Goal: Transaction & Acquisition: Purchase product/service

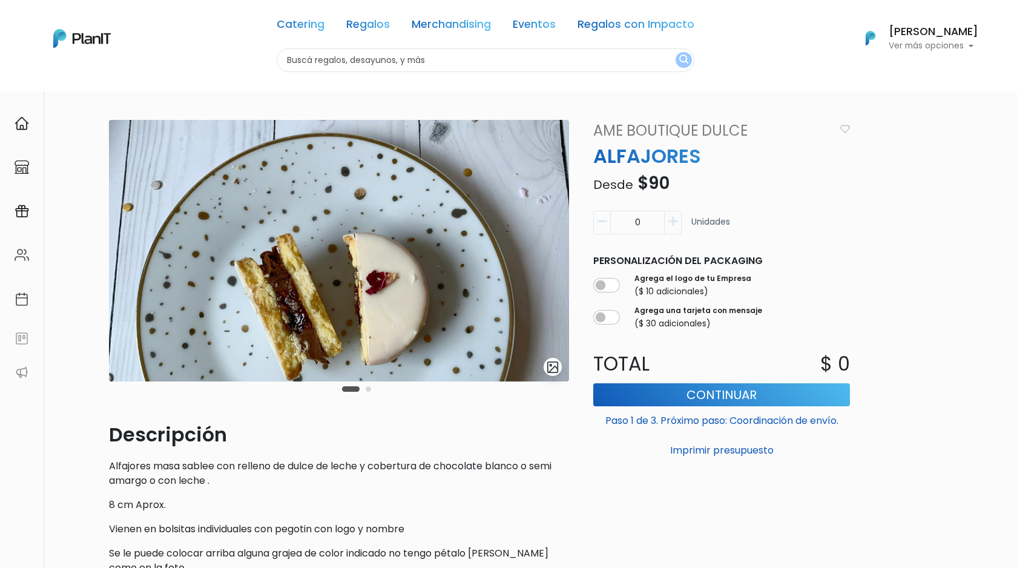
click at [652, 219] on input "0" at bounding box center [637, 223] width 54 height 24
type input "15"
click at [867, 234] on div "slide 3 of 2 Descripción Alfajores masa sablee con relleno de dulce de leche y …" at bounding box center [508, 403] width 813 height 567
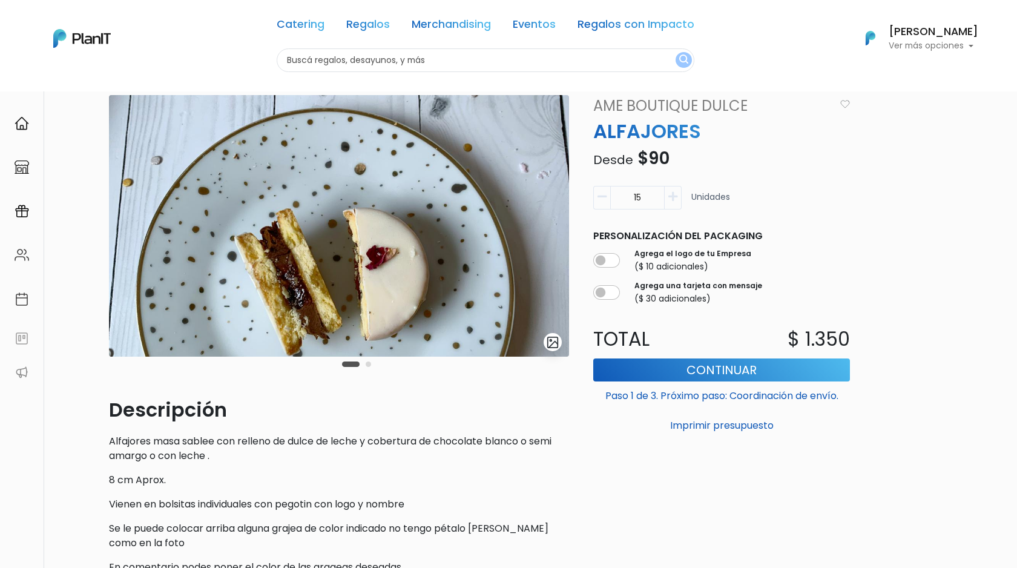
scroll to position [41, 0]
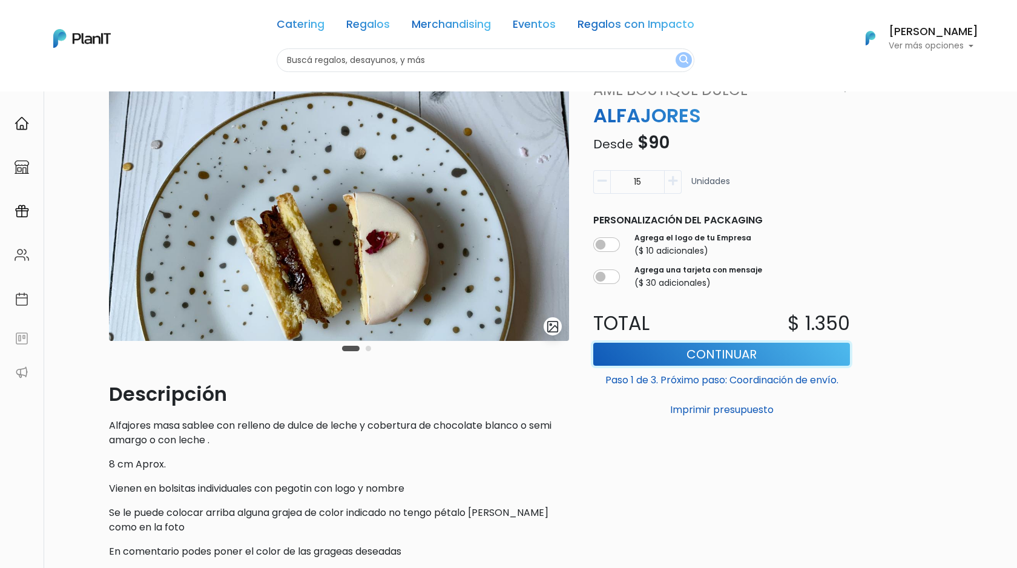
click at [694, 354] on button "Continuar" at bounding box center [721, 354] width 257 height 23
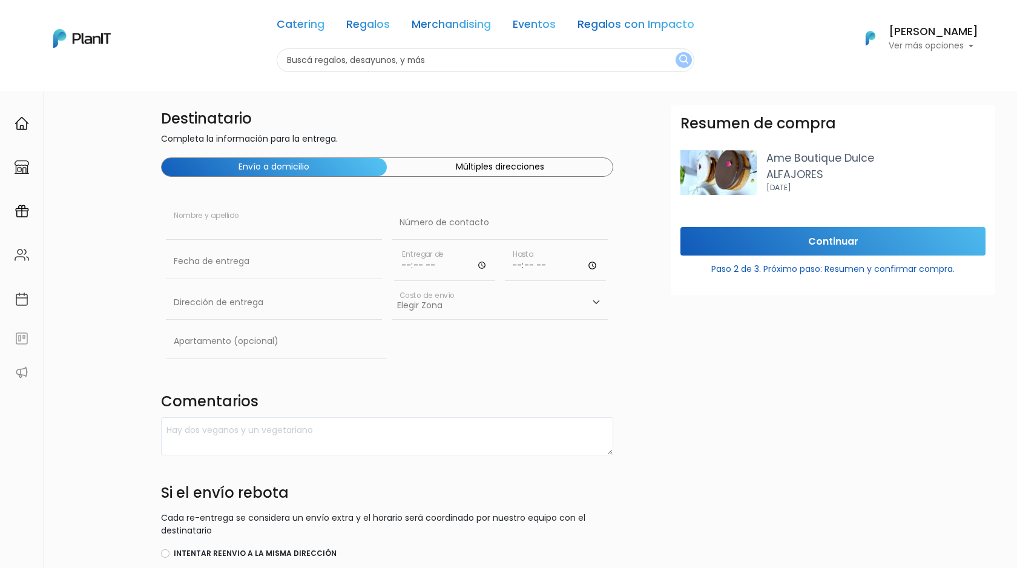
click at [326, 223] on input "text" at bounding box center [274, 223] width 217 height 34
click at [451, 231] on input "text" at bounding box center [500, 223] width 217 height 34
type input "098375957"
click at [290, 235] on input "text" at bounding box center [274, 223] width 217 height 34
type input "[PERSON_NAME]"
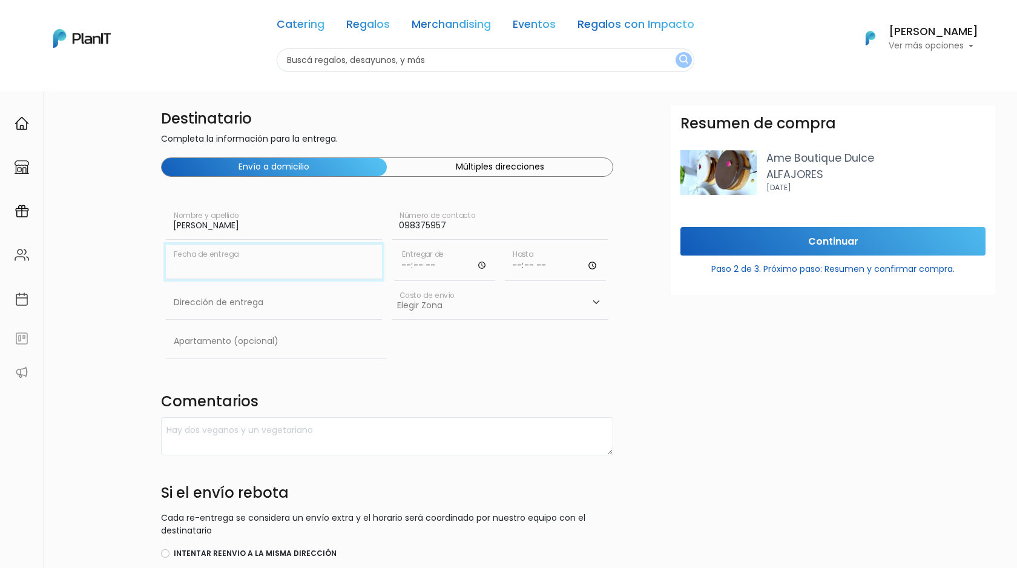
click at [238, 268] on input "text" at bounding box center [274, 262] width 217 height 34
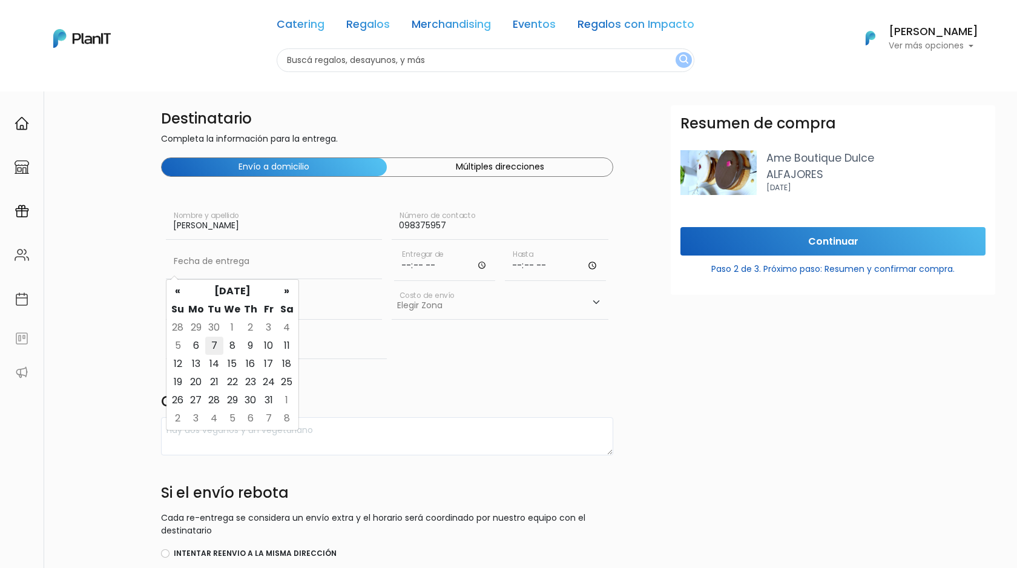
click at [215, 348] on td "7" at bounding box center [214, 346] width 18 height 18
type input "07/10/2025"
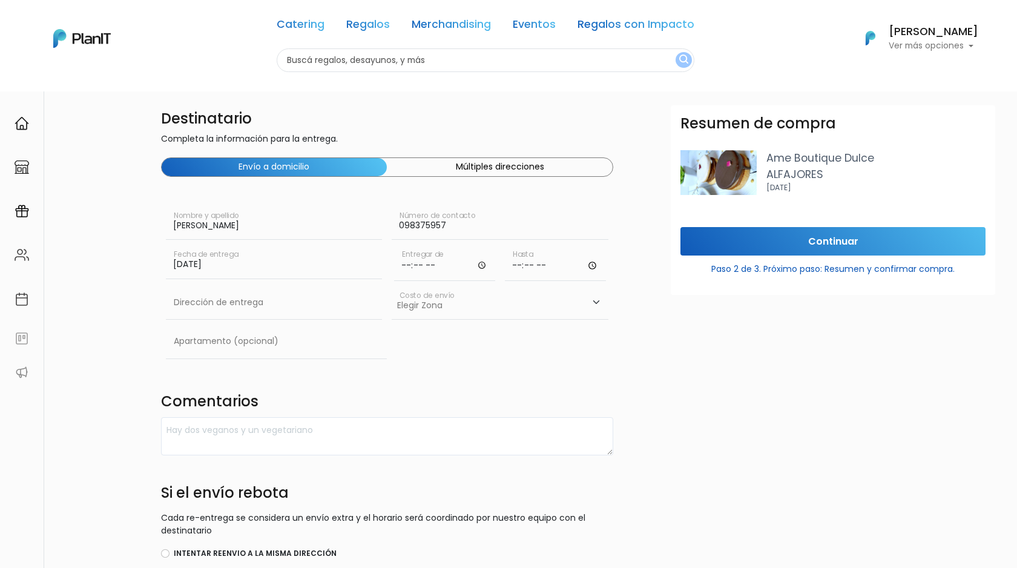
click at [439, 268] on input "time" at bounding box center [444, 263] width 101 height 36
click at [410, 269] on input "time" at bounding box center [444, 263] width 101 height 36
click at [479, 265] on input "time" at bounding box center [444, 263] width 101 height 36
type input "10:00"
click at [548, 265] on input "time" at bounding box center [555, 263] width 101 height 36
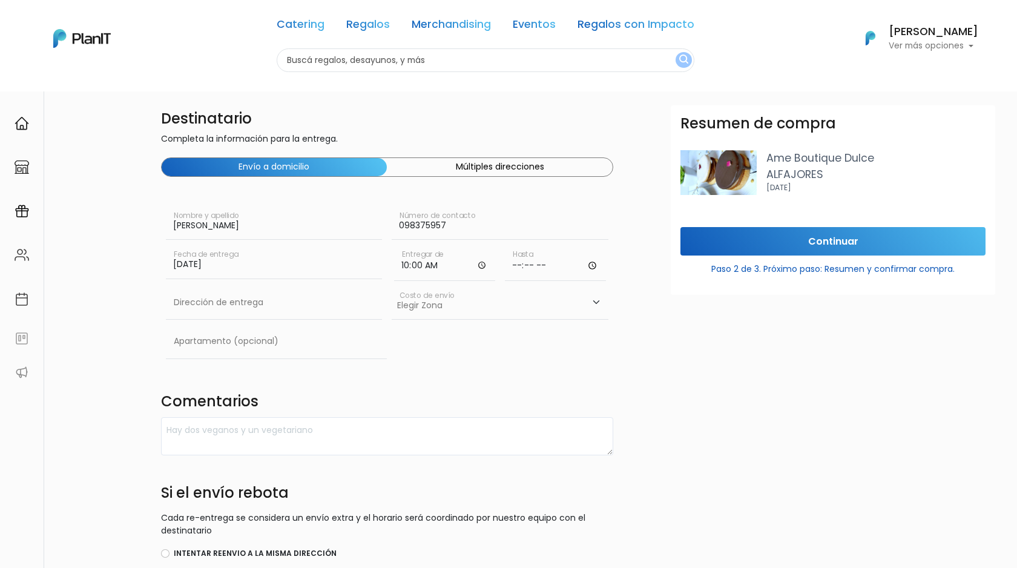
click at [605, 265] on input "time" at bounding box center [555, 263] width 101 height 36
click at [590, 265] on input "time" at bounding box center [555, 263] width 101 height 36
type input "00:00"
click at [292, 310] on input "text" at bounding box center [274, 303] width 217 height 34
type input "Luis Bonavita 1294 WTC Free Zone -1 Oficina Globant"
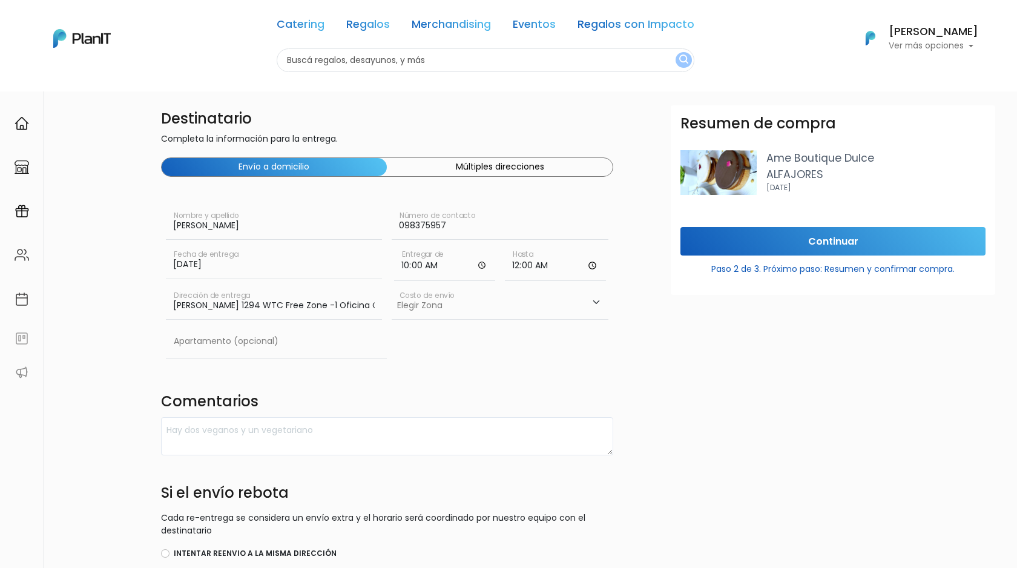
click at [427, 307] on select "Elegir Zona Zona américa- $600 Oficina- $0 Montevideo- $250" at bounding box center [500, 303] width 217 height 34
select select "8"
click at [392, 286] on select "Elegir Zona Zona américa- $600 Oficina- $0 Montevideo- $250" at bounding box center [500, 303] width 217 height 34
click at [284, 354] on input "text" at bounding box center [277, 341] width 222 height 34
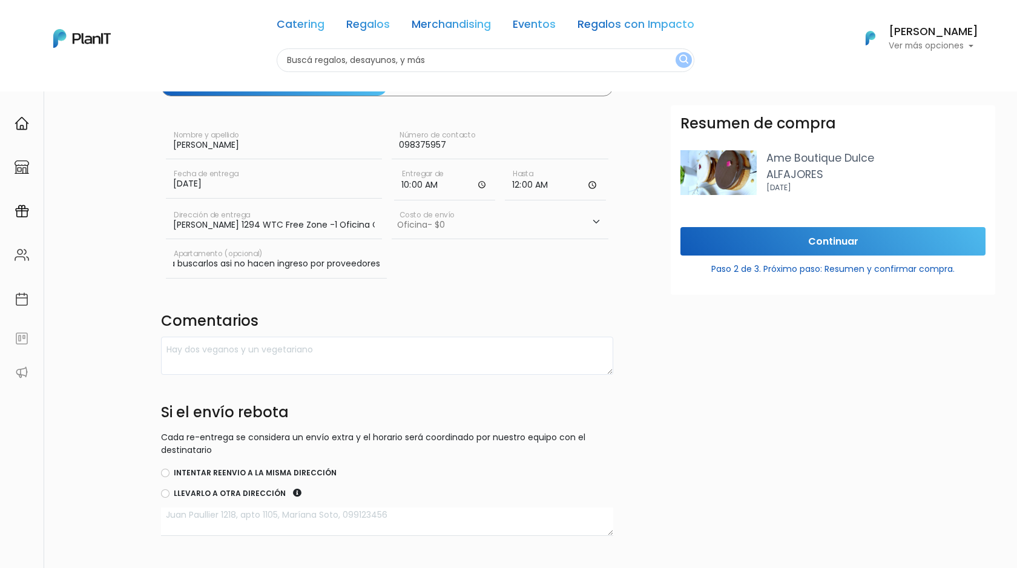
scroll to position [81, 0]
type input "Llamarme que salgo a buscarlos asi no hacen ingreso por proveedores"
click at [249, 475] on label "Intentar reenvio a la misma dirección" at bounding box center [255, 472] width 163 height 11
click at [169, 475] on input "Intentar reenvio a la misma dirección" at bounding box center [165, 472] width 8 height 8
radio input "true"
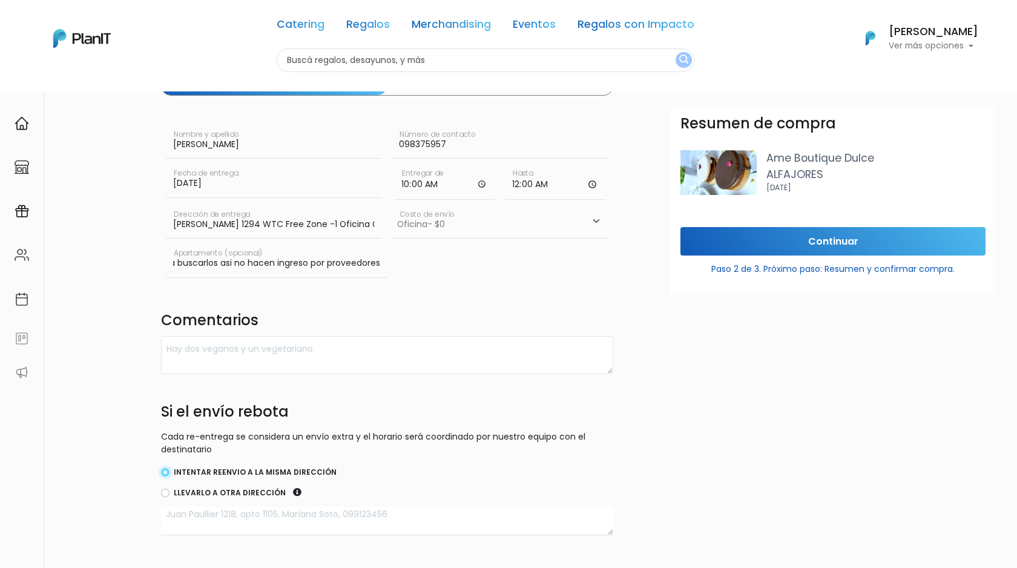
scroll to position [0, 0]
click at [307, 263] on input "Llamarme que salgo a buscarlos asi no hacen ingreso por proveedores" at bounding box center [277, 260] width 222 height 34
click at [278, 365] on textarea at bounding box center [387, 355] width 453 height 38
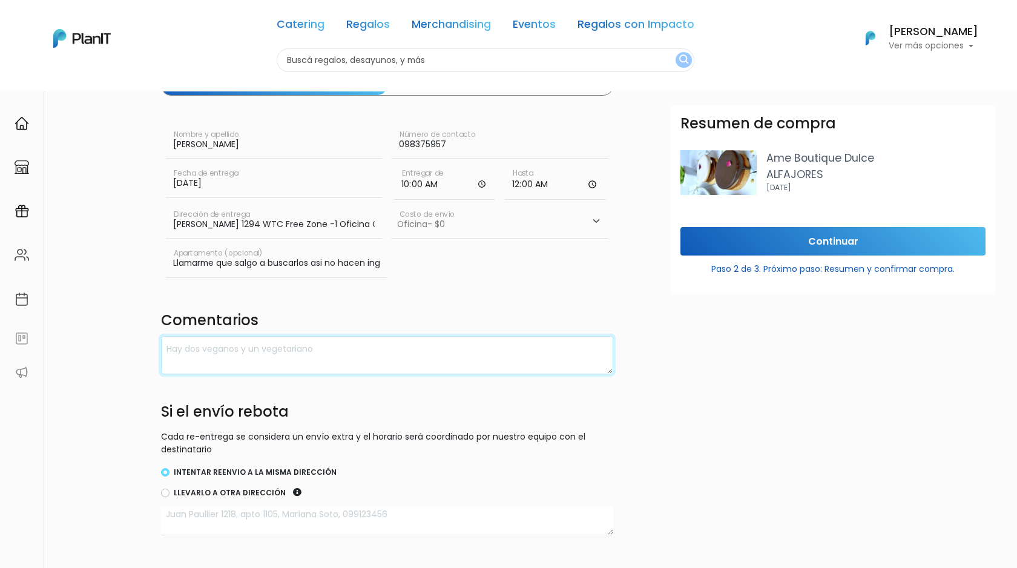
paste textarea "Llamarme que salgo a buscarlos asi no hacen ingreso por proveedores"
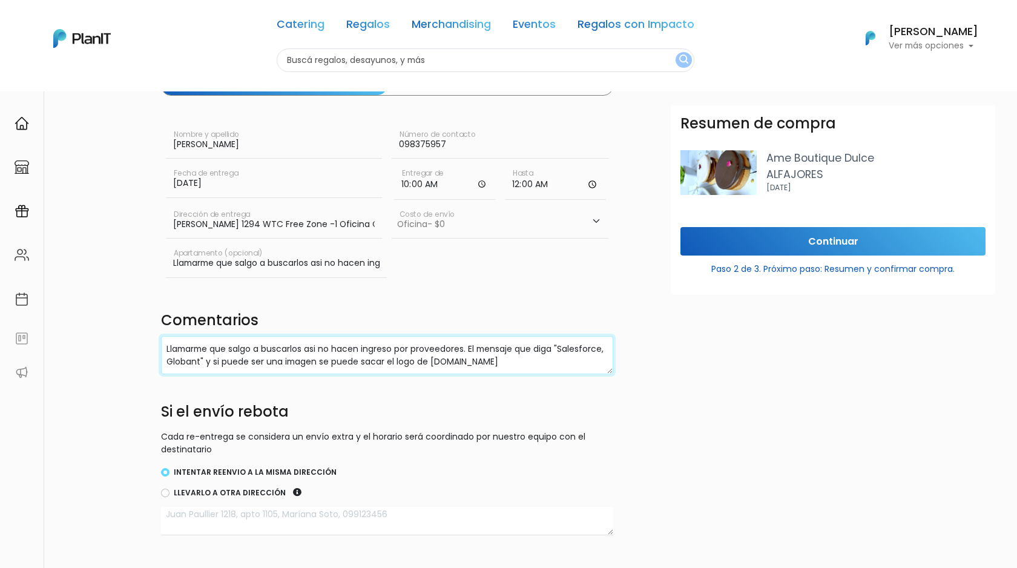
click at [214, 367] on textarea "Llamarme que salgo a buscarlos asi no hacen ingreso por proveedores. El mensaje…" at bounding box center [387, 355] width 453 height 38
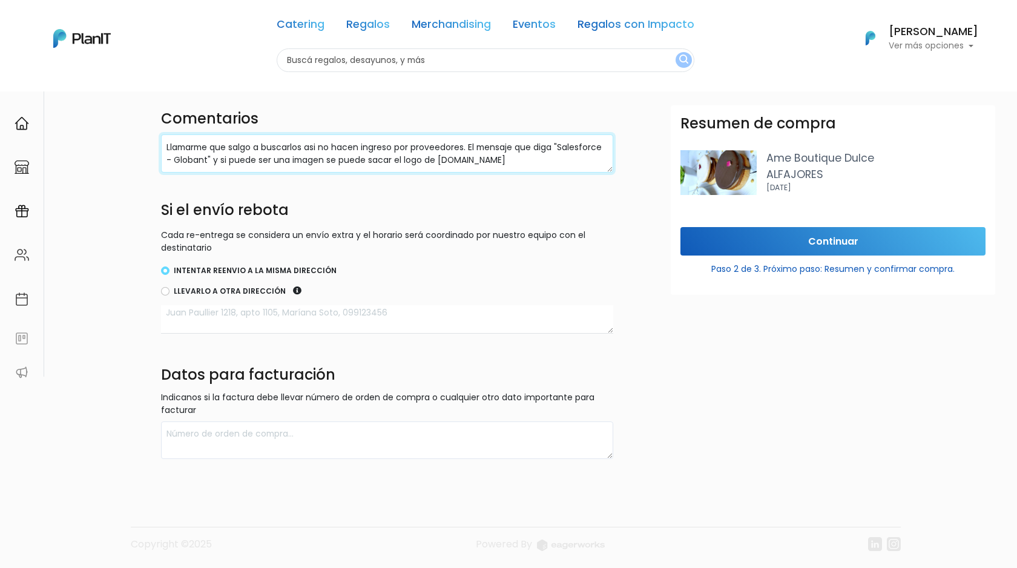
scroll to position [285, 0]
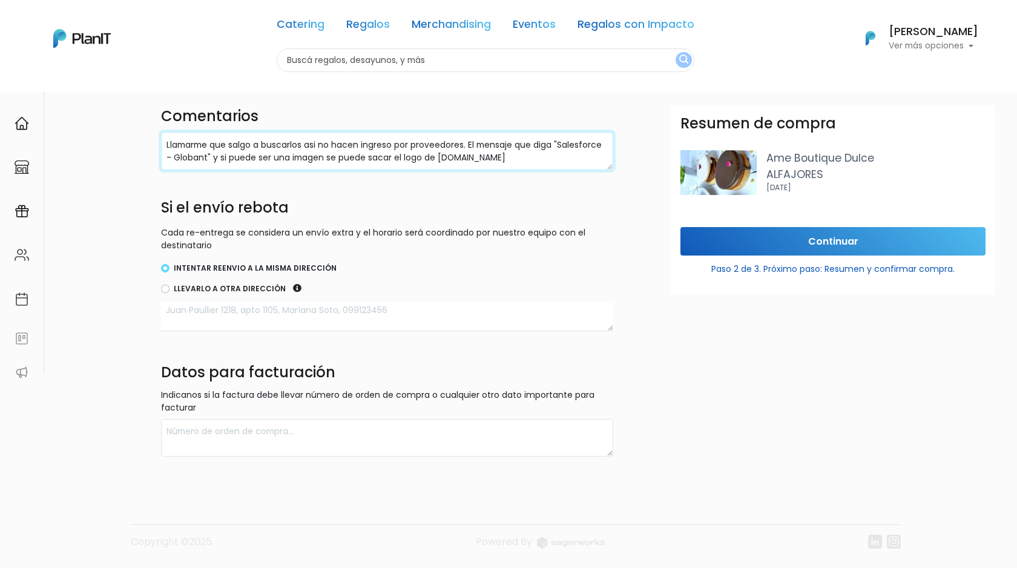
type textarea "Llamarme que salgo a buscarlos asi no hacen ingreso por proveedores. El mensaje…"
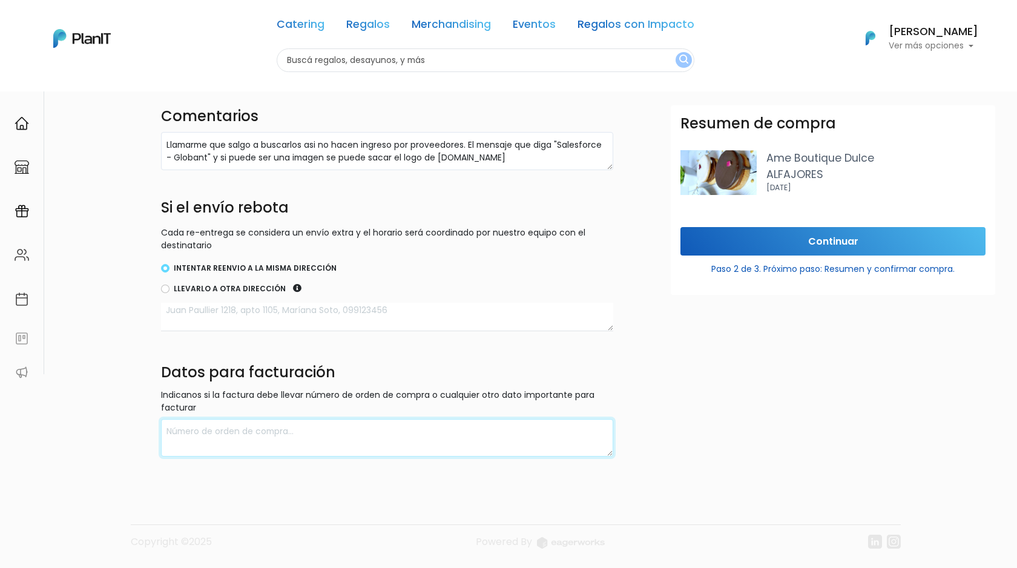
click at [362, 433] on textarea at bounding box center [387, 438] width 453 height 38
type textarea "Esto sale del budget que tenemos de Globant."
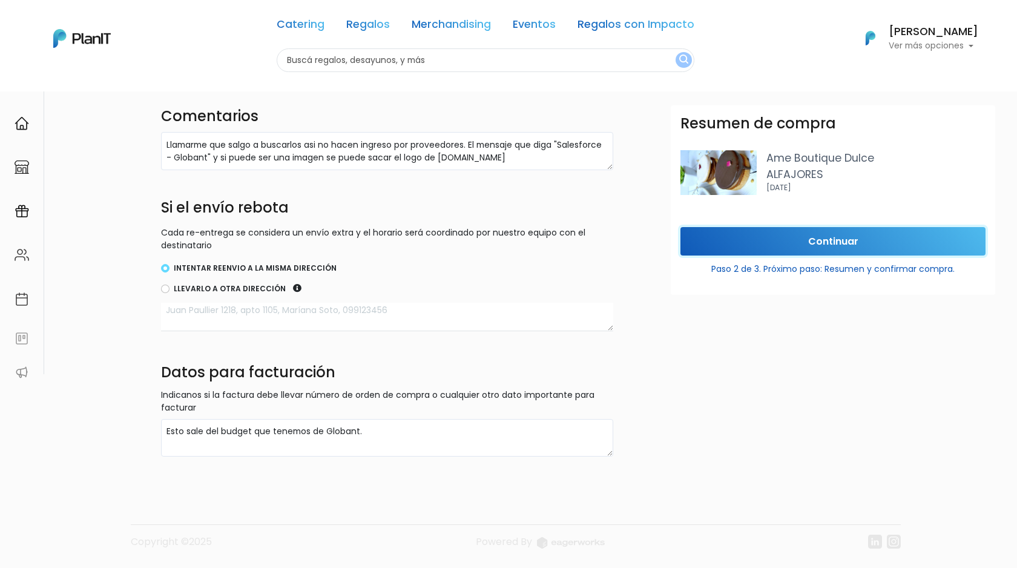
click at [852, 246] on input "Continuar" at bounding box center [832, 241] width 305 height 28
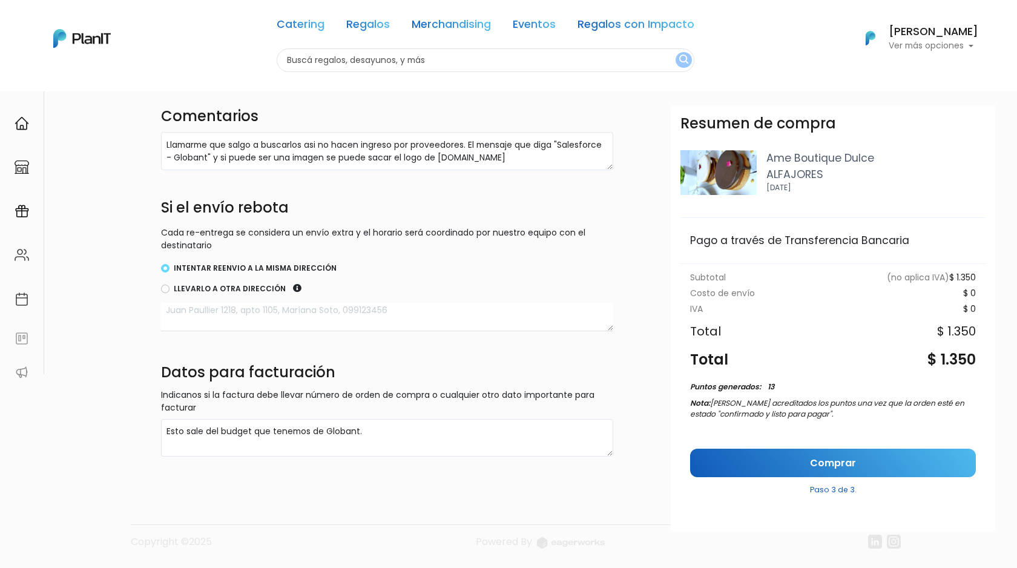
scroll to position [3, 0]
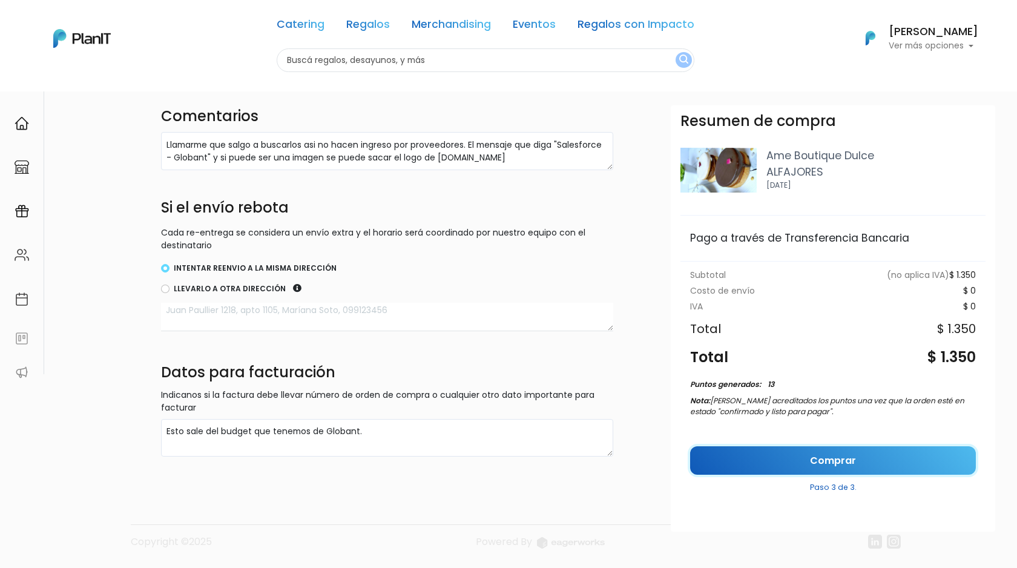
click at [810, 452] on link "Comprar" at bounding box center [833, 460] width 286 height 28
